Goal: Find specific page/section: Find specific page/section

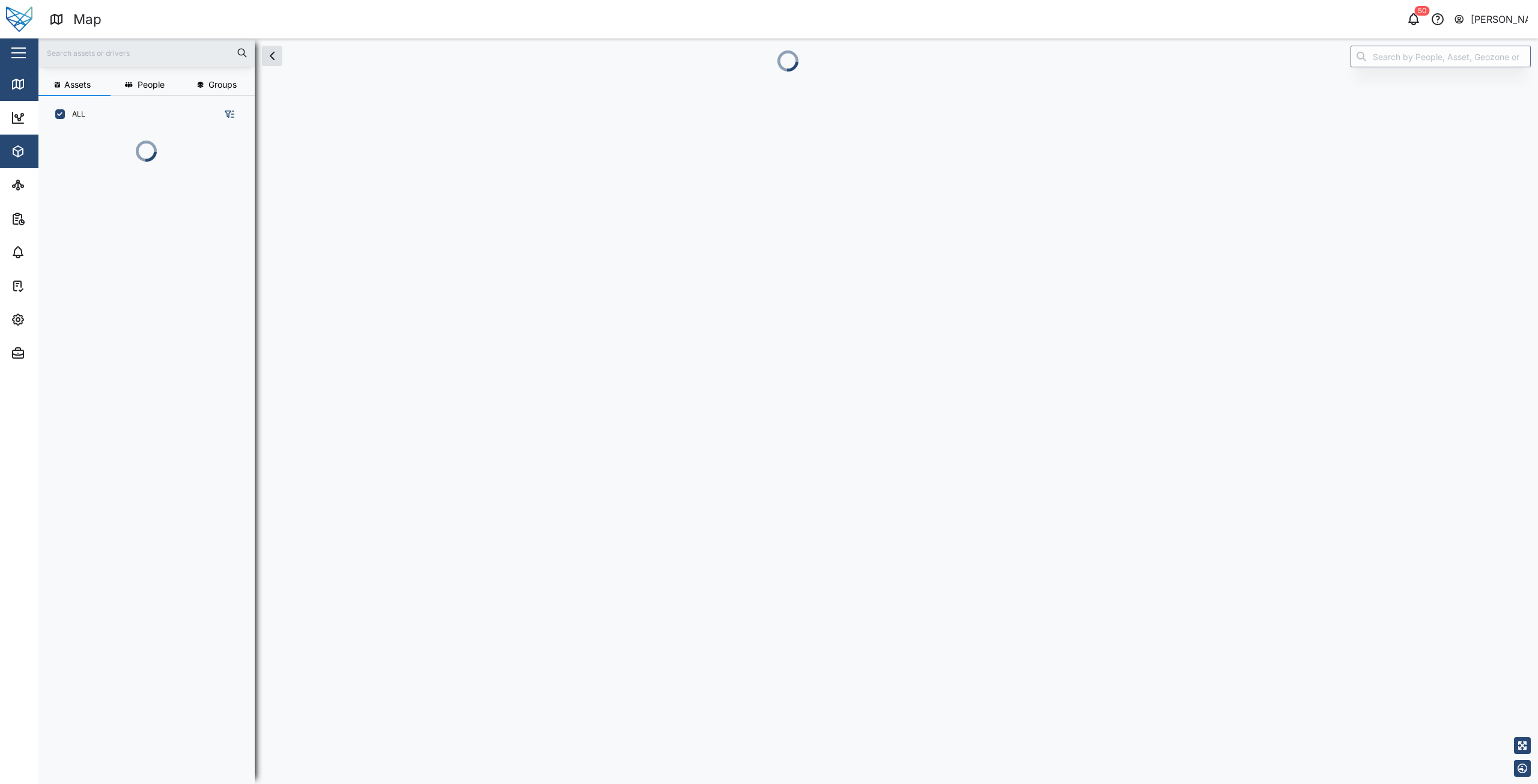
scroll to position [9, 9]
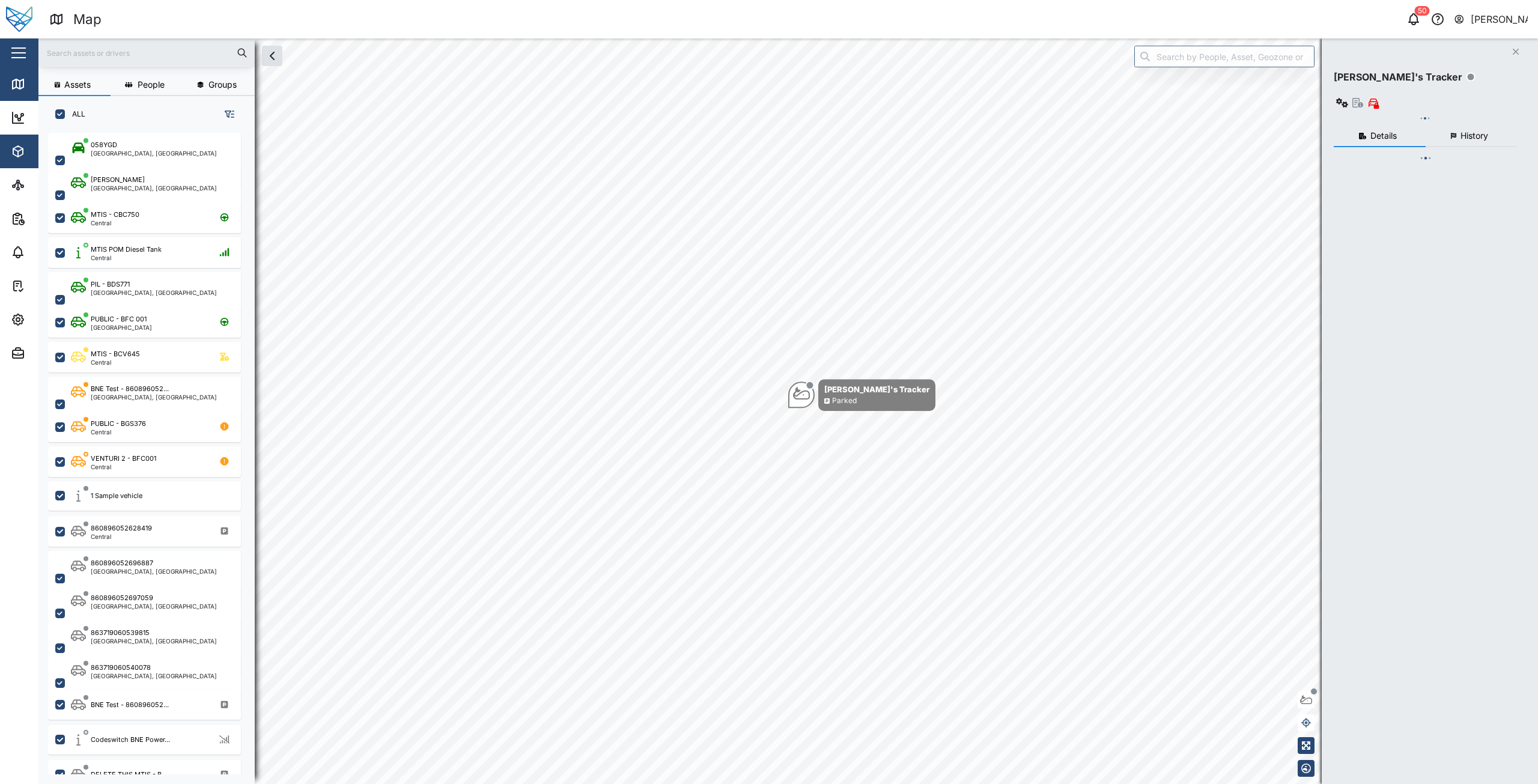
click at [20, 161] on span "Assets" at bounding box center [66, 151] width 109 height 34
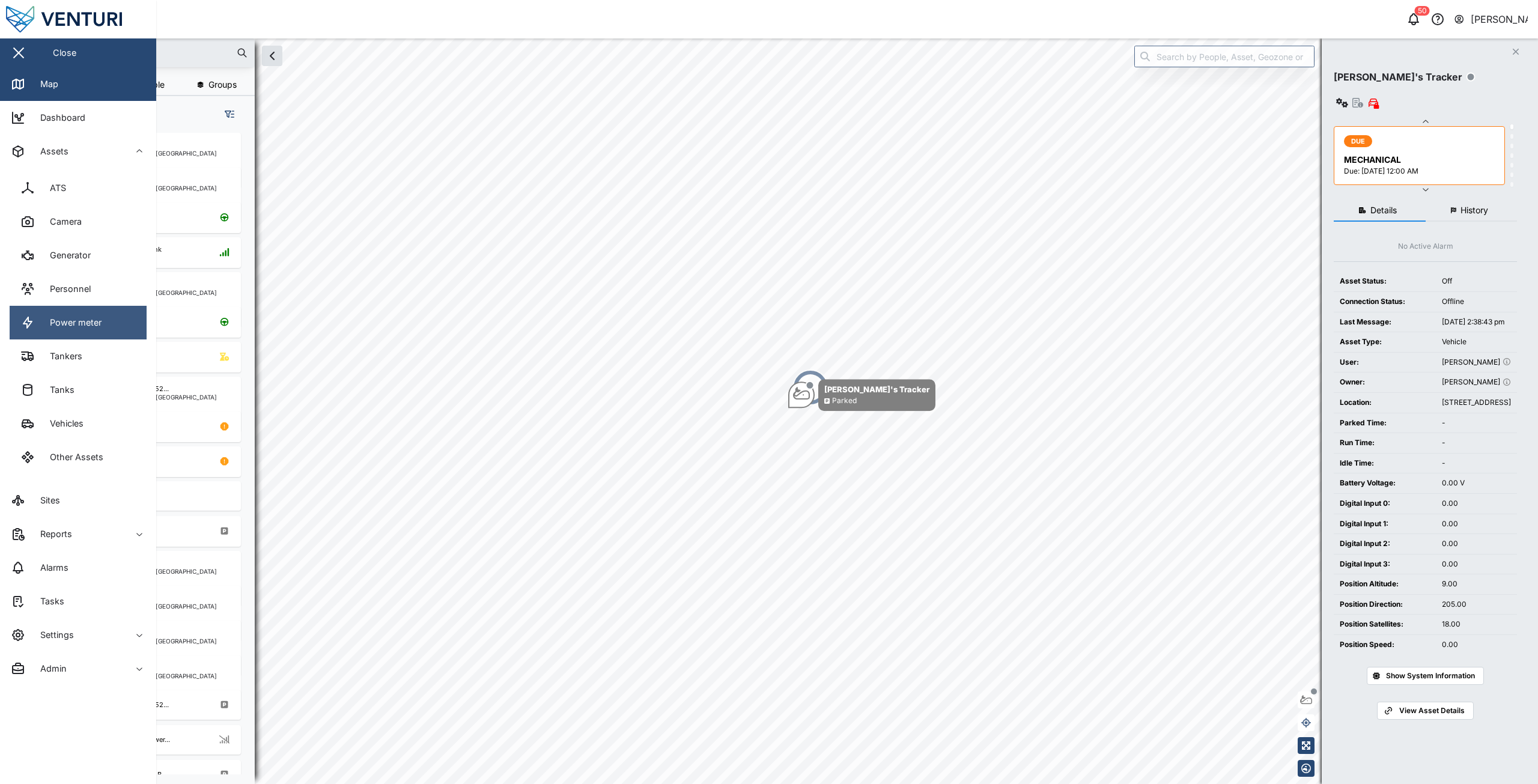
click at [74, 319] on div "Power meter" at bounding box center [71, 323] width 61 height 13
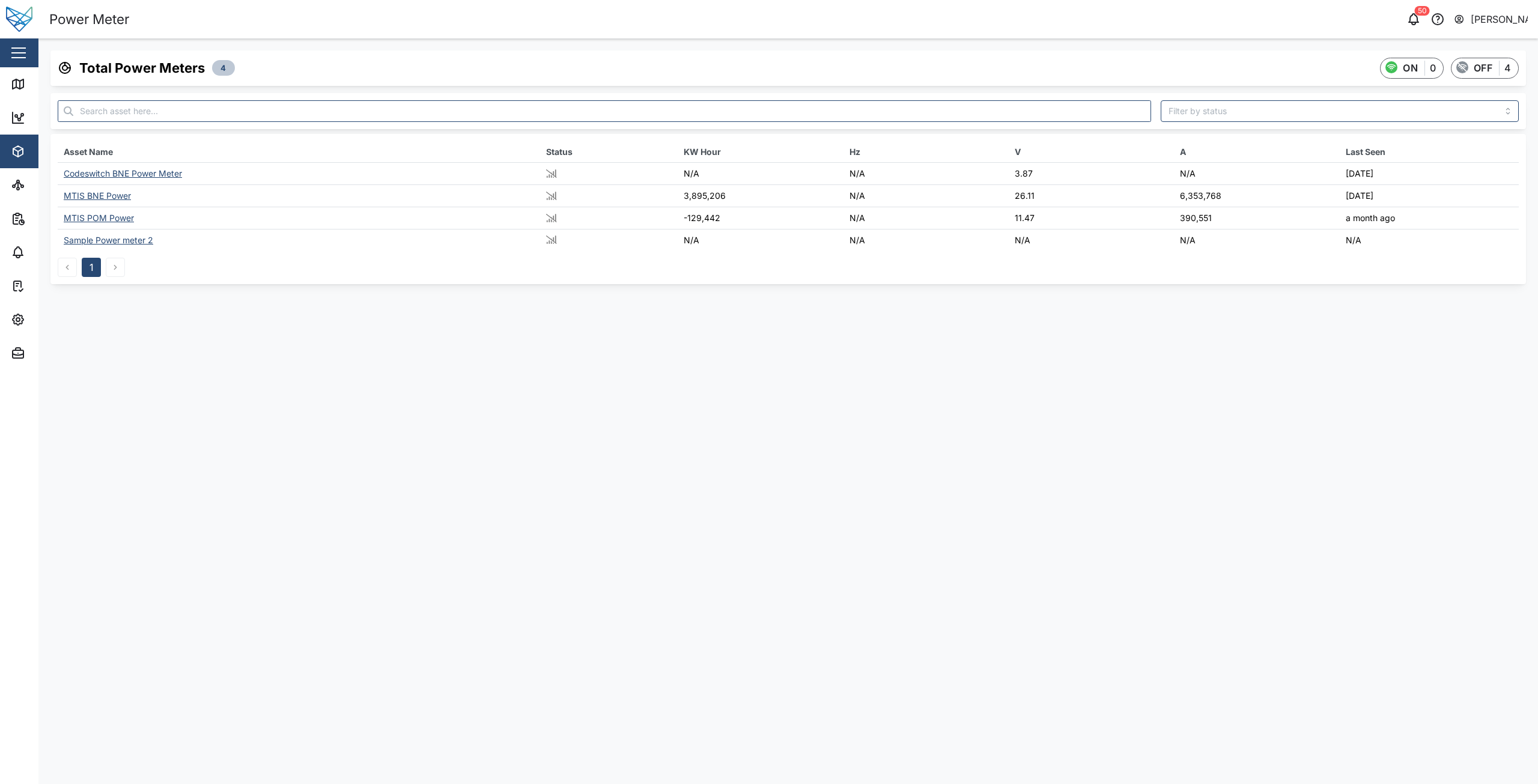
click at [119, 196] on div "MTIS BNE Power" at bounding box center [98, 195] width 68 height 10
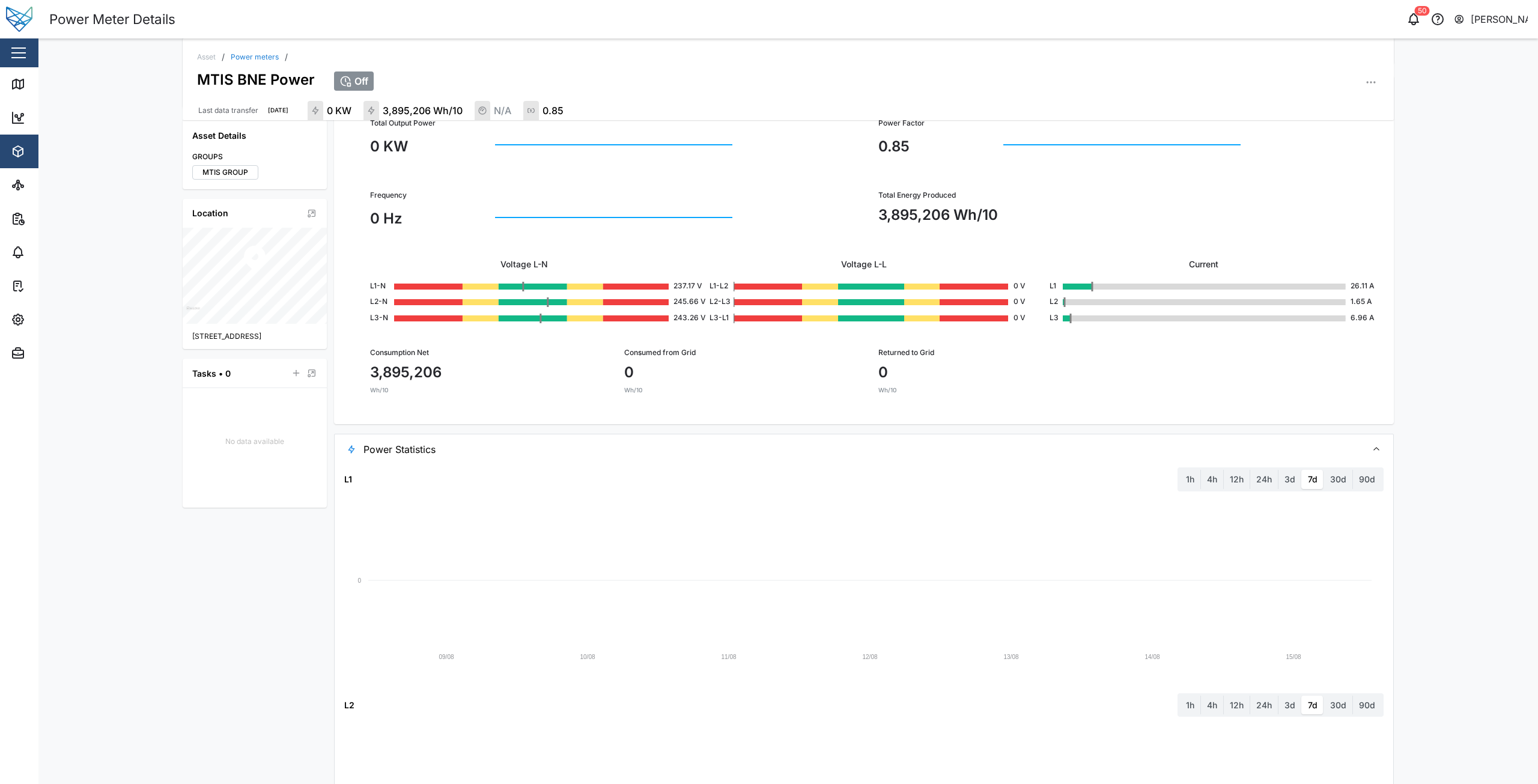
scroll to position [185, 0]
